Goal: Task Accomplishment & Management: Use online tool/utility

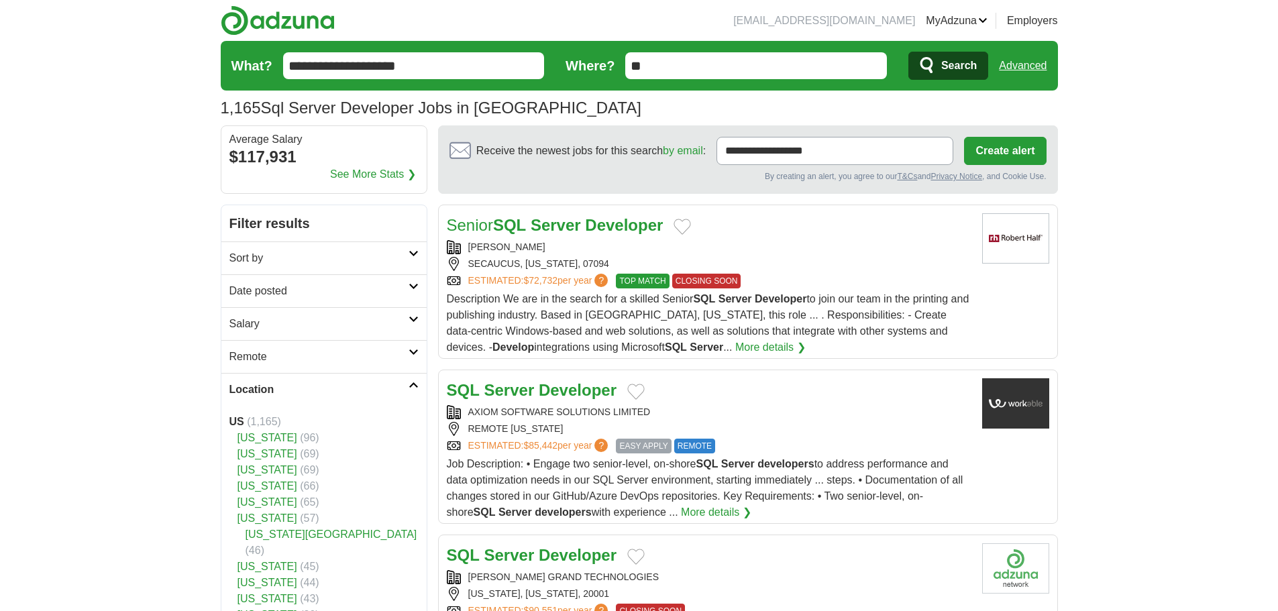
click at [254, 285] on h2 "Date posted" at bounding box center [318, 291] width 179 height 16
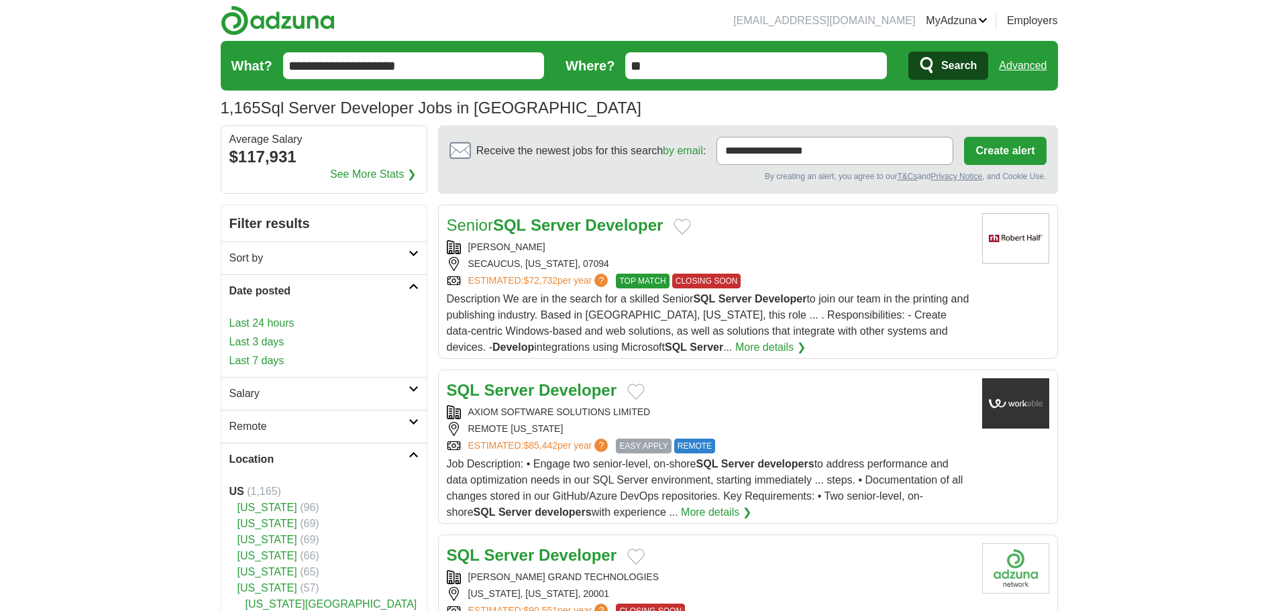
click at [260, 319] on link "Last 24 hours" at bounding box center [323, 323] width 189 height 16
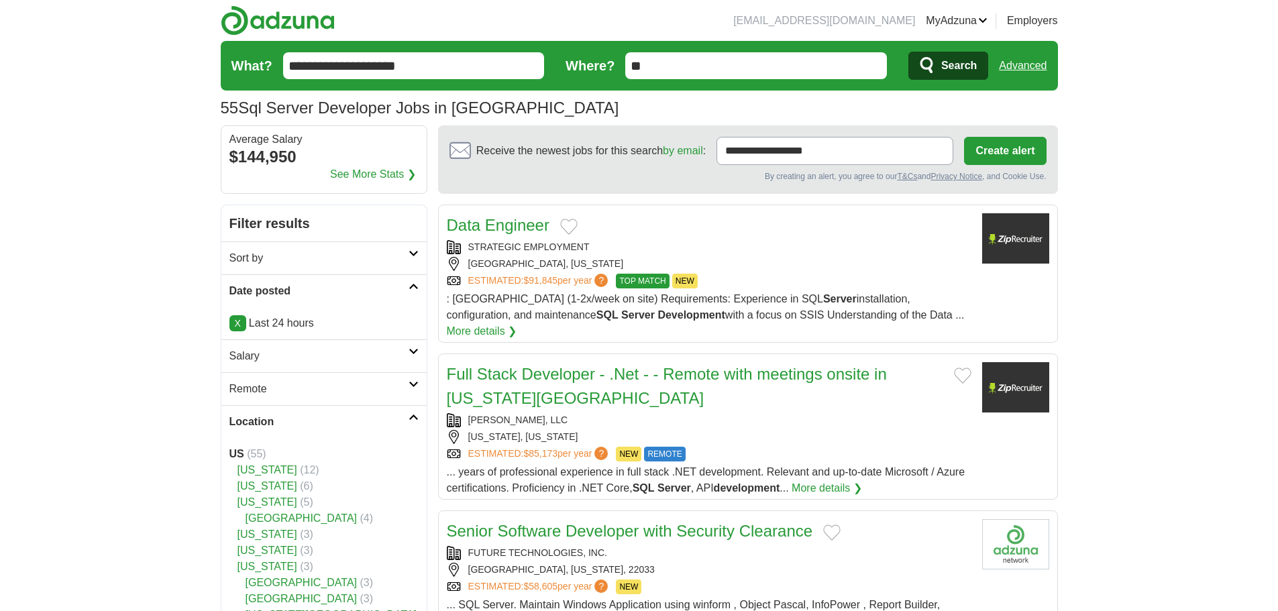
click at [254, 384] on h2 "Remote" at bounding box center [318, 389] width 179 height 16
click at [258, 420] on link "Remote jobs" at bounding box center [259, 420] width 60 height 11
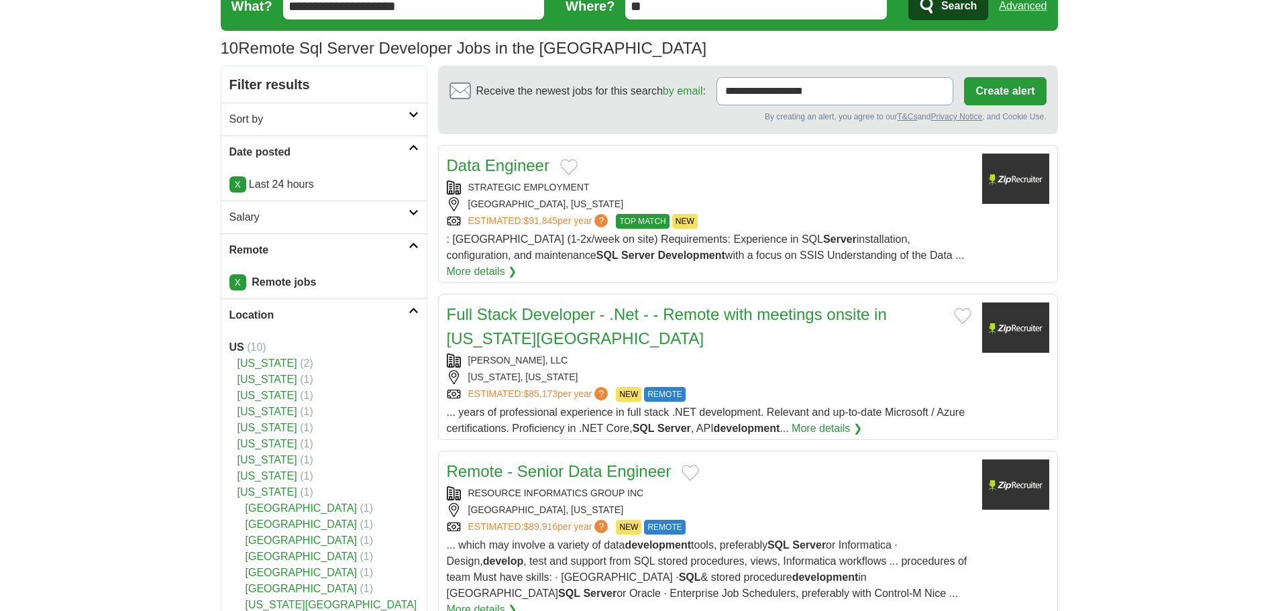
scroll to position [67, 0]
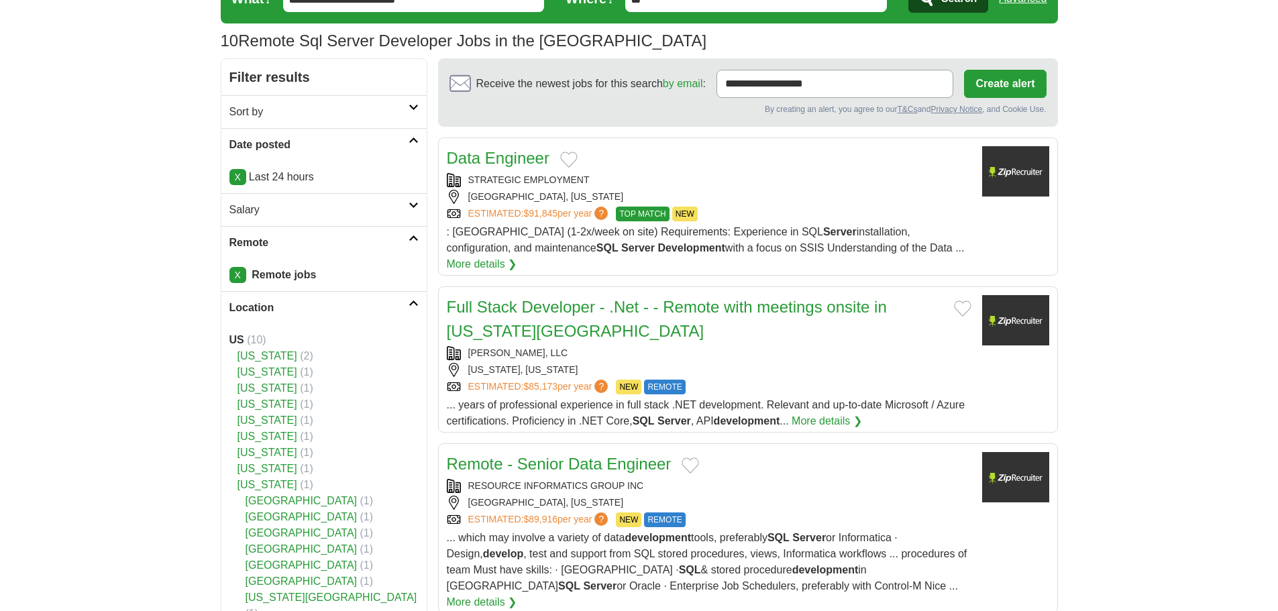
click at [785, 186] on div "STRATEGIC EMPLOYMENT" at bounding box center [709, 180] width 525 height 14
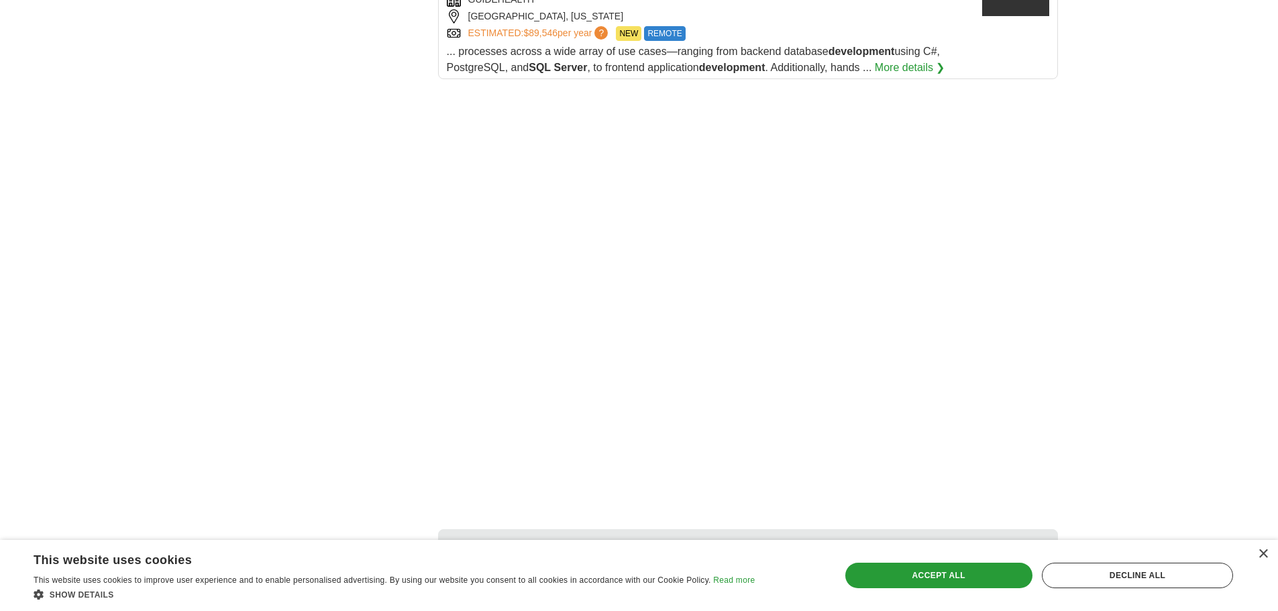
scroll to position [1943, 0]
